Goal: Task Accomplishment & Management: Manage account settings

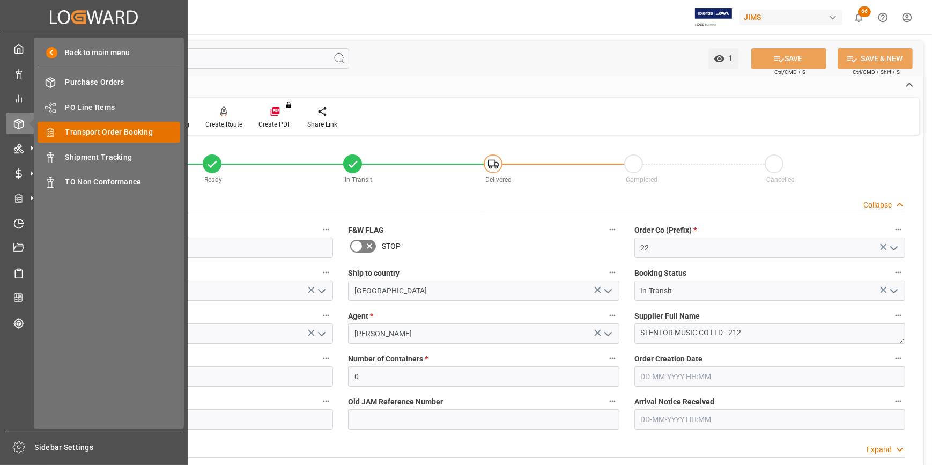
click at [105, 138] on span "Transport Order Booking" at bounding box center [122, 131] width 115 height 11
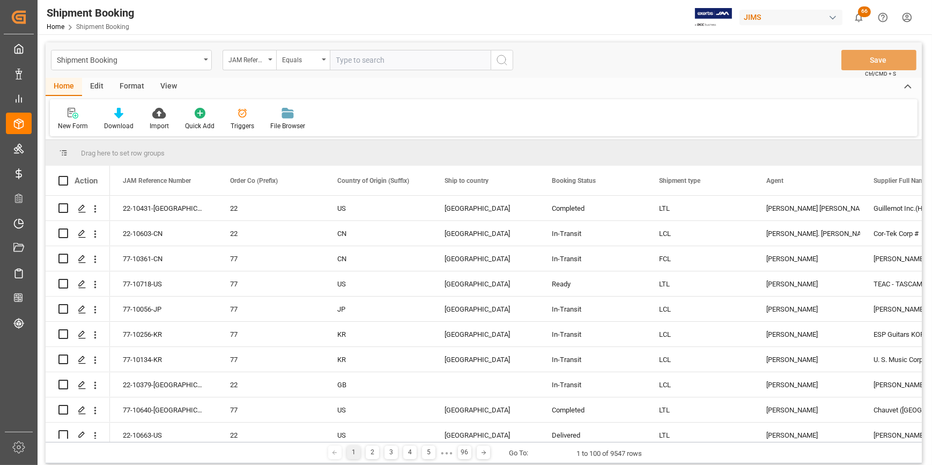
click at [343, 62] on input "text" at bounding box center [410, 60] width 161 height 20
type input "22-10603-CN"
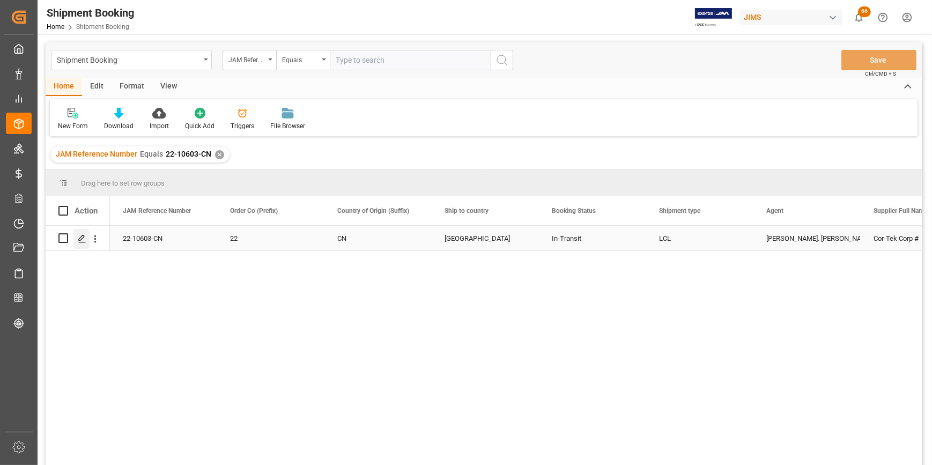
click at [84, 243] on div "Press SPACE to select this row." at bounding box center [81, 239] width 16 height 20
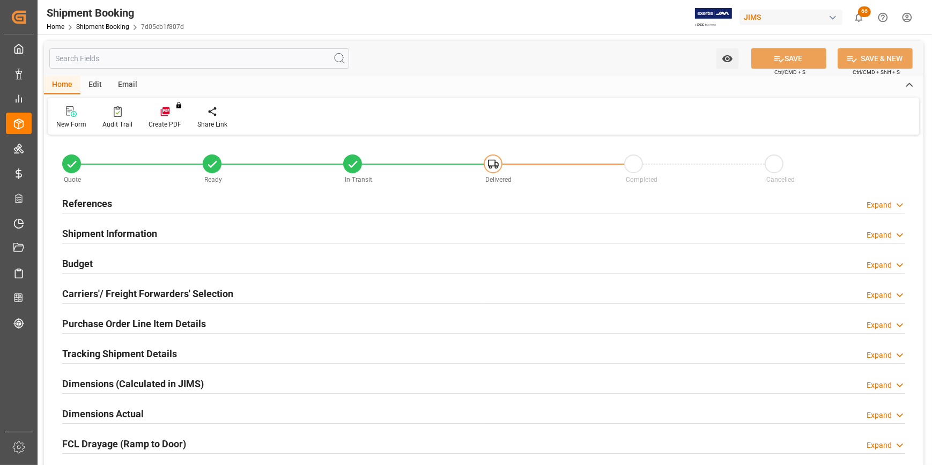
type input "30"
click at [124, 239] on h2 "Shipment Information" at bounding box center [109, 233] width 95 height 14
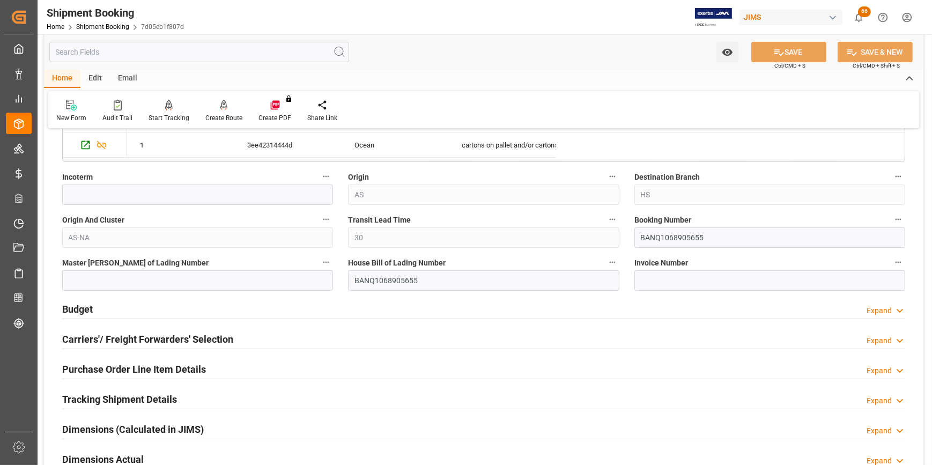
scroll to position [390, 0]
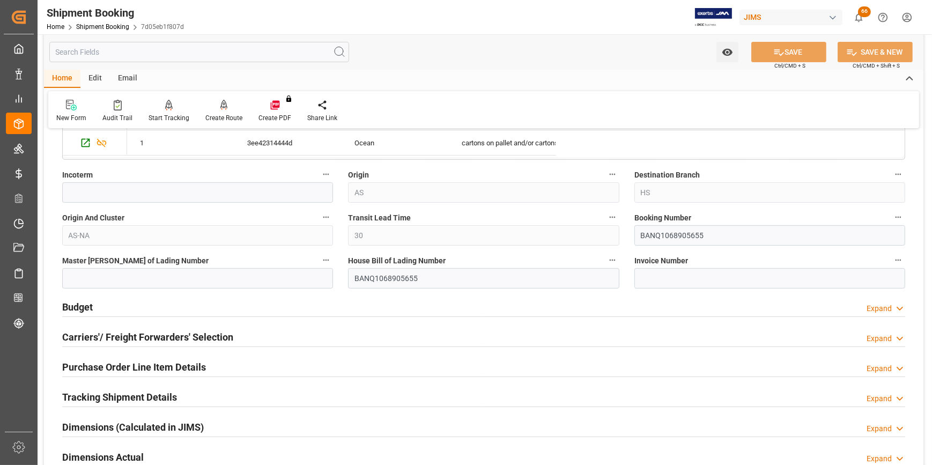
click at [107, 337] on h2 "Carriers'/ Freight Forwarders' Selection" at bounding box center [147, 337] width 171 height 14
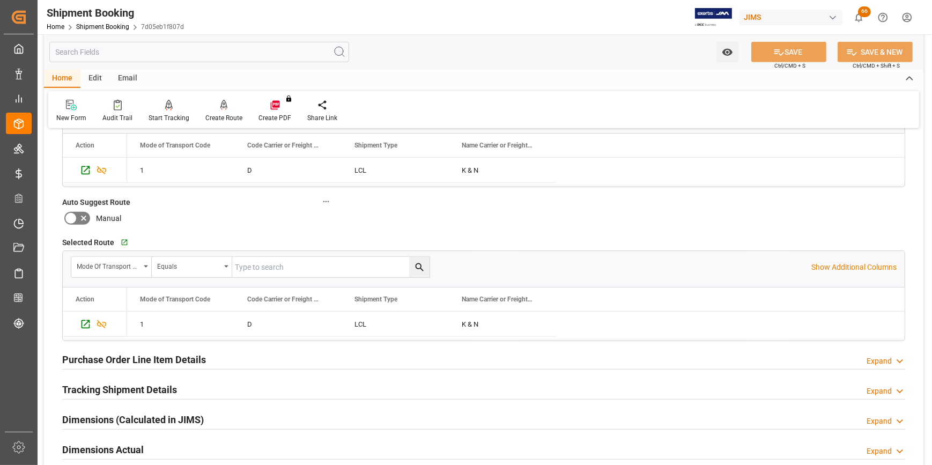
scroll to position [682, 0]
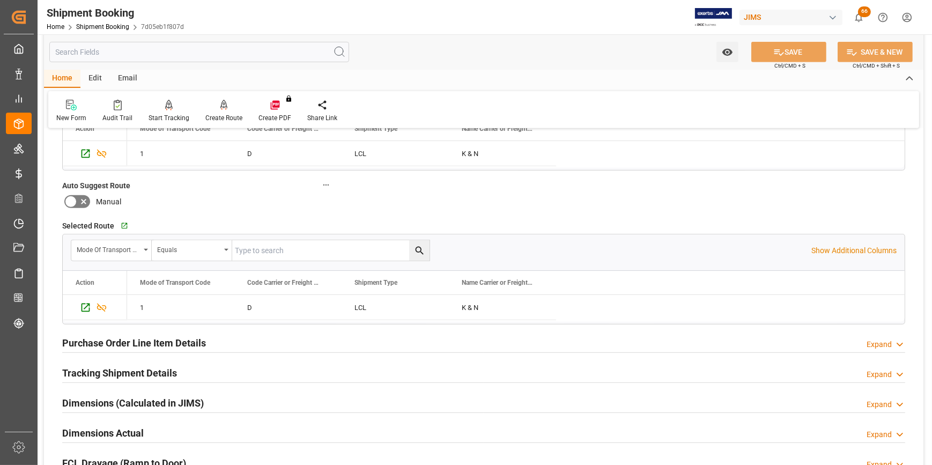
click at [121, 336] on h2 "Purchase Order Line Item Details" at bounding box center [134, 343] width 144 height 14
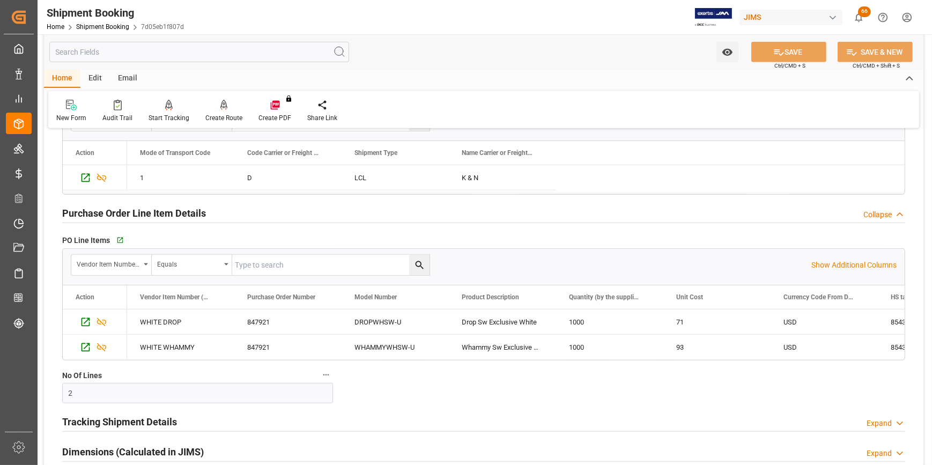
scroll to position [828, 0]
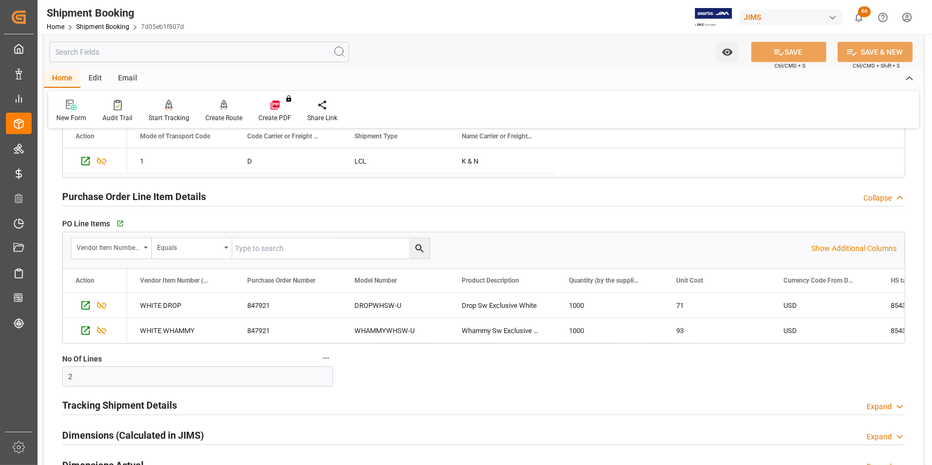
click at [147, 401] on h2 "Tracking Shipment Details" at bounding box center [119, 405] width 115 height 14
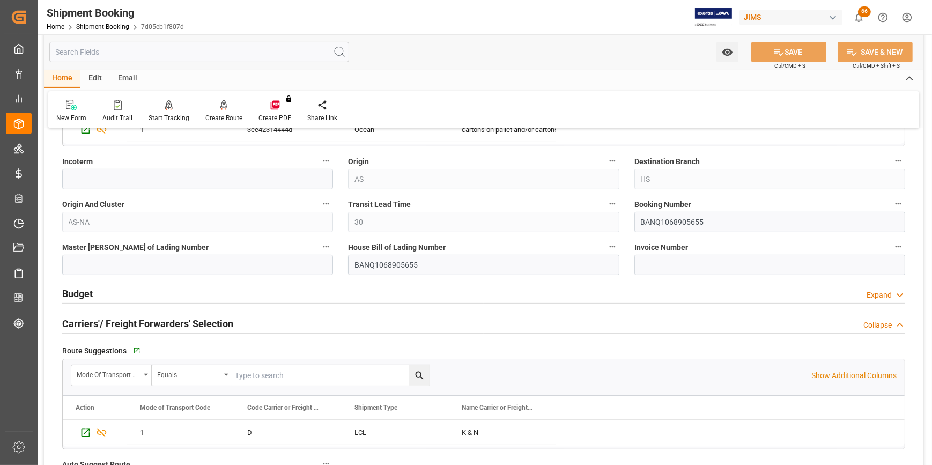
scroll to position [341, 0]
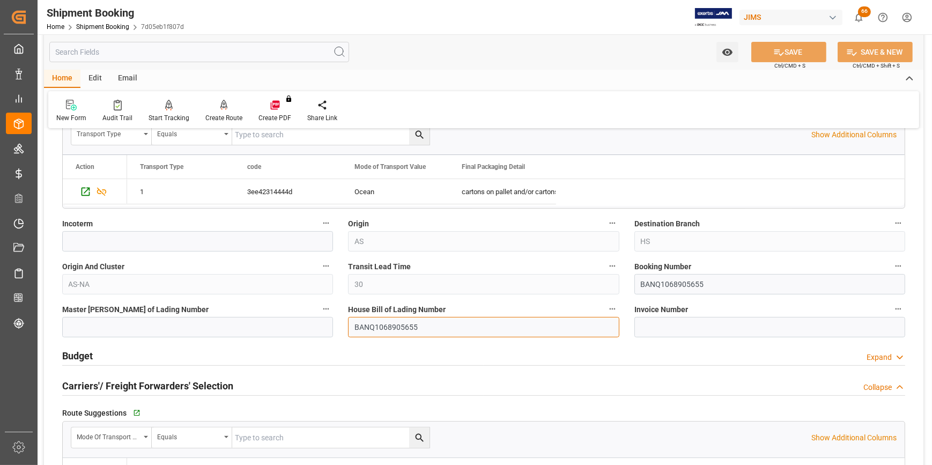
click at [392, 327] on input "BANQ1068905655" at bounding box center [483, 327] width 271 height 20
drag, startPoint x: 421, startPoint y: 324, endPoint x: 350, endPoint y: 327, distance: 70.8
click at [350, 327] on input "BANQ1068905655" at bounding box center [483, 327] width 271 height 20
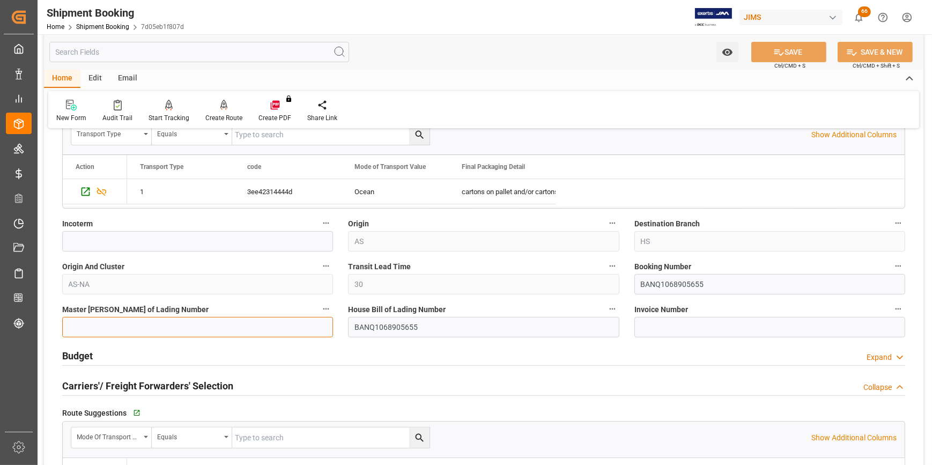
click at [140, 328] on input at bounding box center [197, 327] width 271 height 20
paste input "BANQ1068905655"
click at [145, 331] on input "BANQ1068905655" at bounding box center [197, 327] width 271 height 20
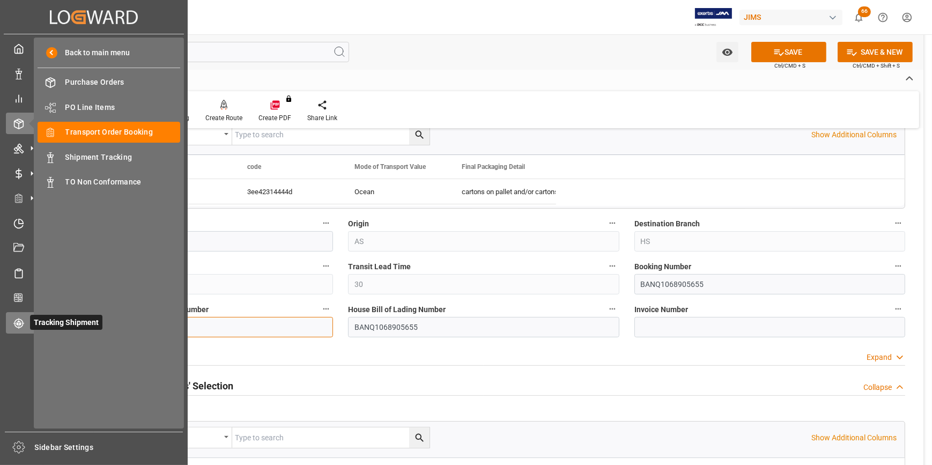
drag, startPoint x: 88, startPoint y: 325, endPoint x: 17, endPoint y: 316, distance: 71.9
click at [17, 316] on div "Created by potrace 1.15, written by [PERSON_NAME] [DATE]-[DATE] Created by potr…" at bounding box center [466, 232] width 932 height 465
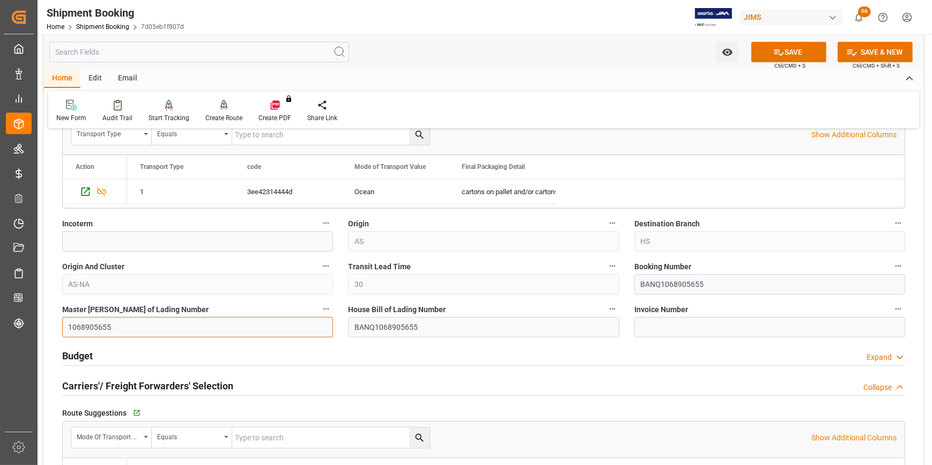
type input "1068905655"
click at [669, 285] on input "BANQ1068905655" at bounding box center [769, 284] width 271 height 20
drag, startPoint x: 659, startPoint y: 282, endPoint x: 673, endPoint y: 296, distance: 20.5
click at [659, 283] on input "BANQ1068905655" at bounding box center [769, 284] width 271 height 20
drag, startPoint x: 660, startPoint y: 282, endPoint x: 620, endPoint y: 288, distance: 41.2
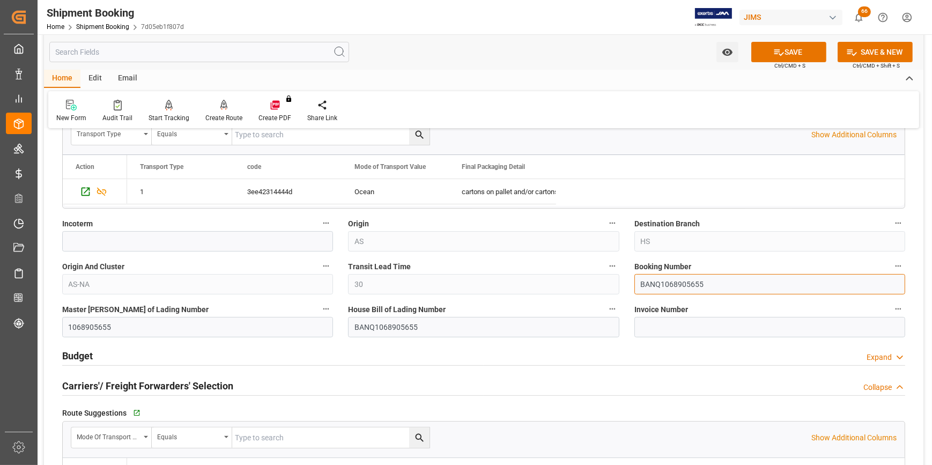
type input "1068905655"
click at [781, 57] on icon at bounding box center [778, 52] width 11 height 11
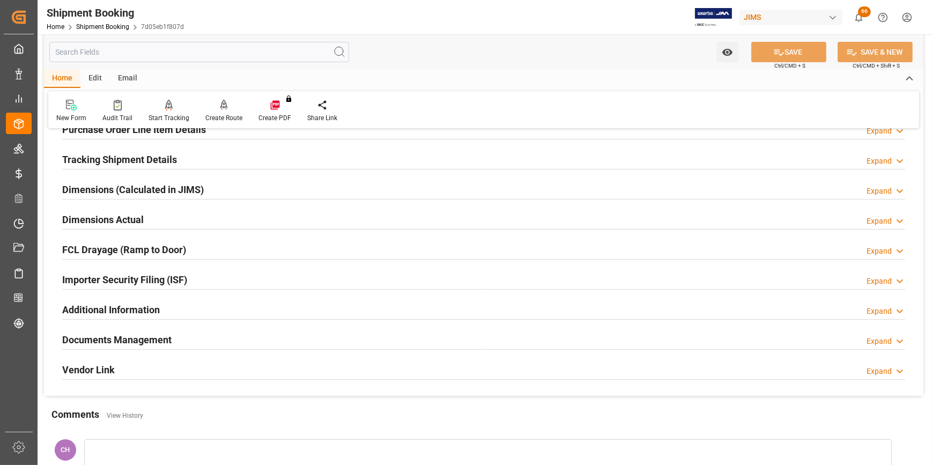
scroll to position [195, 0]
click at [122, 279] on h2 "Importer Security Filing (ISF)" at bounding box center [124, 279] width 125 height 14
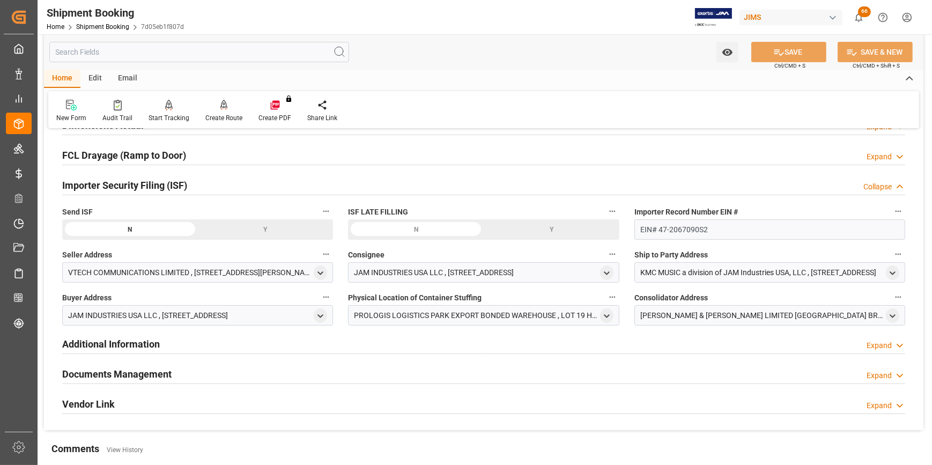
scroll to position [292, 0]
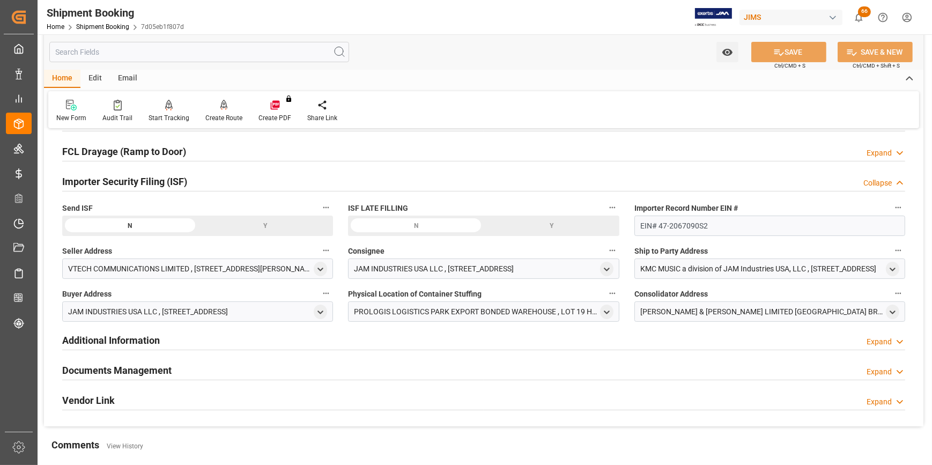
click at [128, 336] on h2 "Additional Information" at bounding box center [111, 340] width 98 height 14
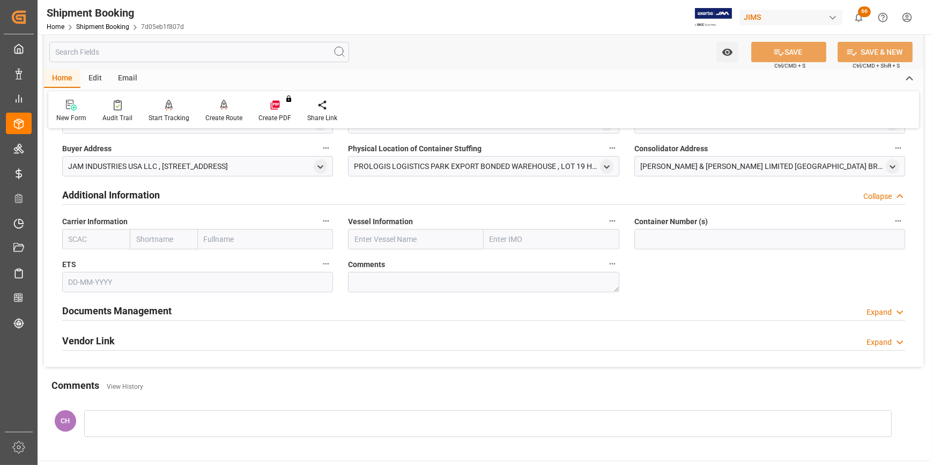
scroll to position [438, 0]
click at [128, 281] on input "text" at bounding box center [197, 281] width 271 height 20
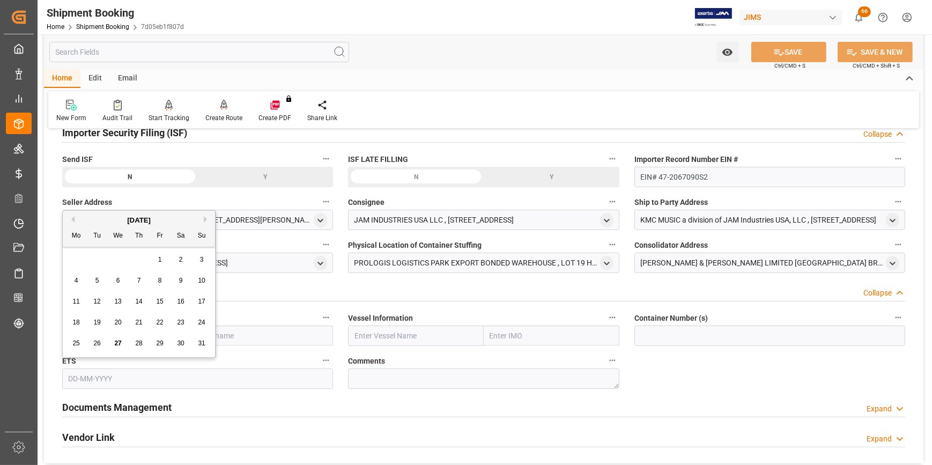
scroll to position [341, 0]
click at [204, 348] on div "31" at bounding box center [201, 345] width 13 height 13
type input "[DATE]"
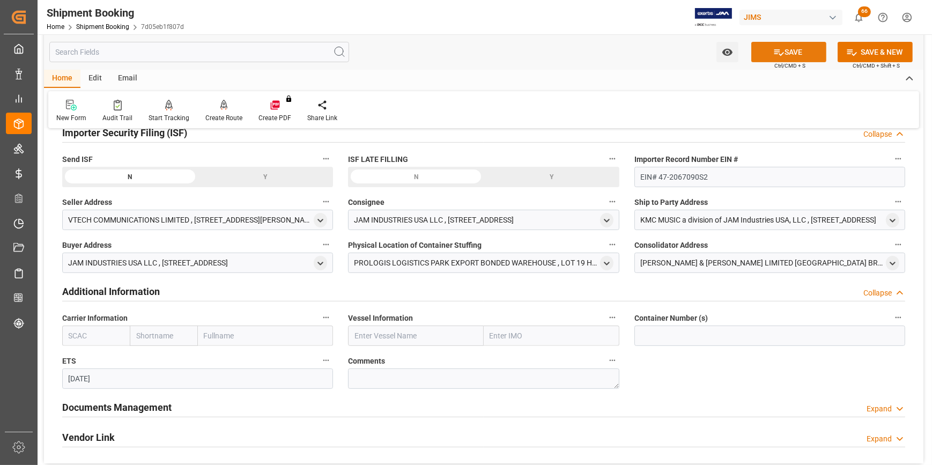
click at [779, 53] on icon at bounding box center [778, 52] width 11 height 11
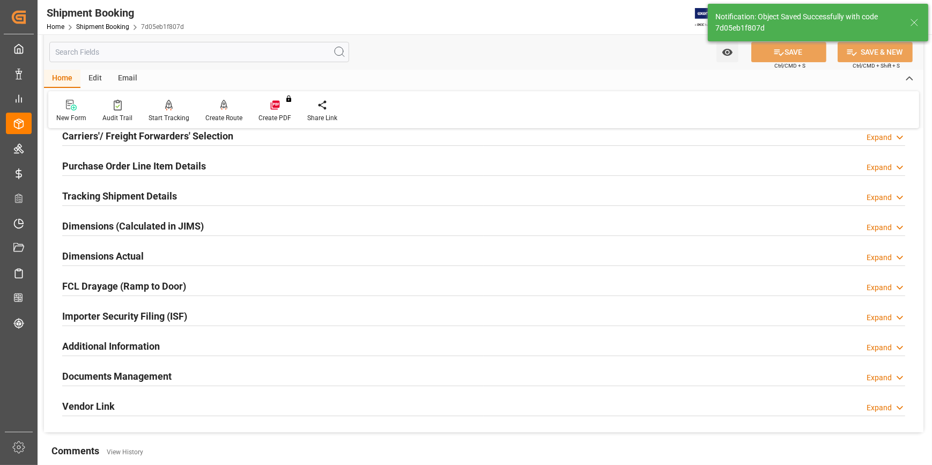
scroll to position [144, 0]
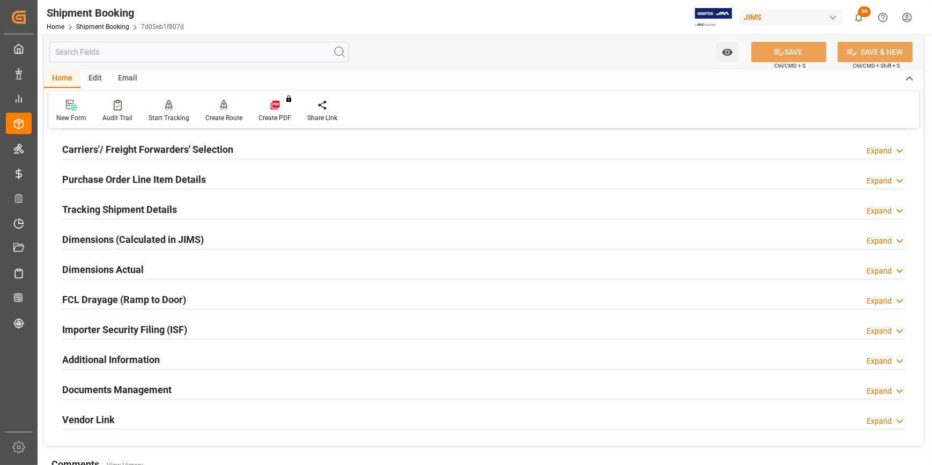
click at [101, 324] on h2 "Importer Security Filing (ISF)" at bounding box center [124, 329] width 125 height 14
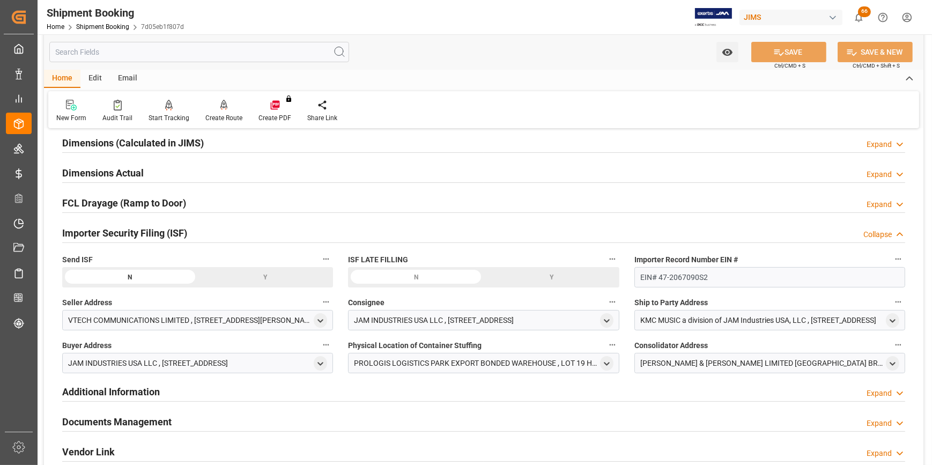
scroll to position [241, 0]
click at [262, 280] on div "Y" at bounding box center [266, 276] width 136 height 20
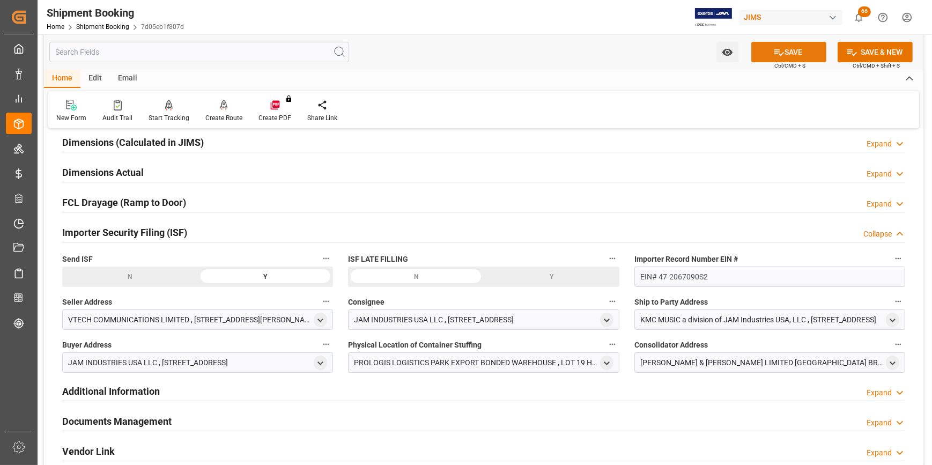
click at [795, 46] on button "SAVE" at bounding box center [788, 52] width 75 height 20
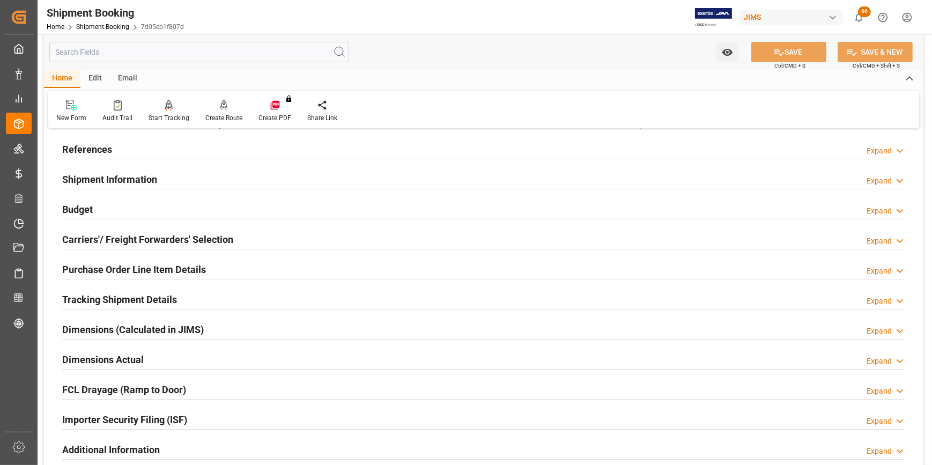
scroll to position [0, 0]
